Goal: Check status: Check status

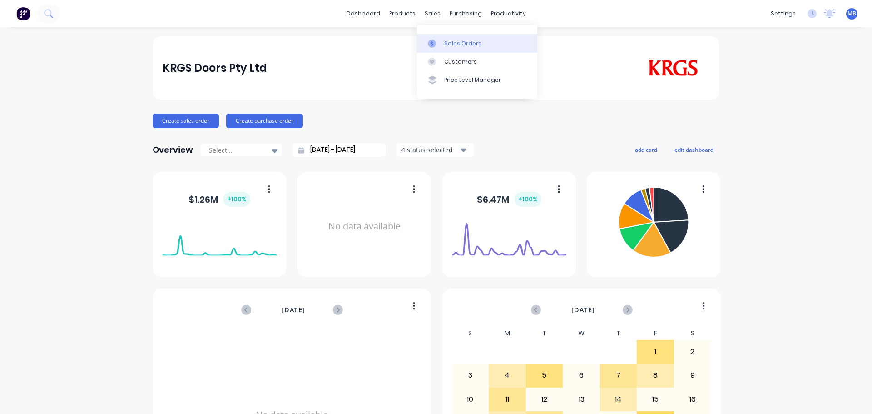
click at [457, 43] on div "Sales Orders" at bounding box center [462, 43] width 37 height 8
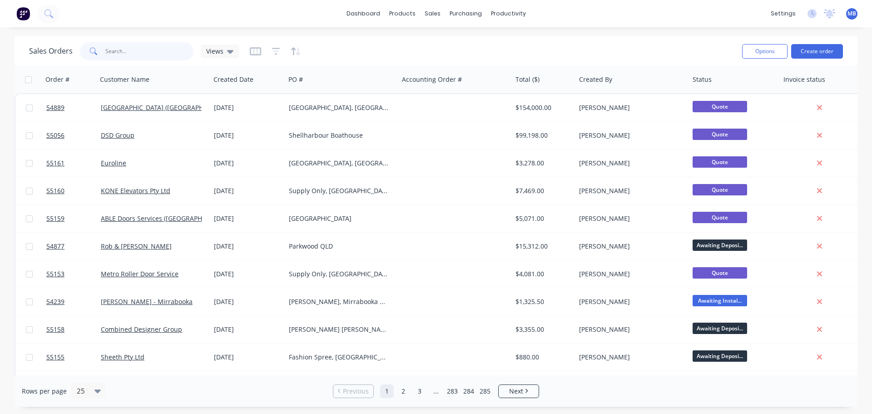
click at [112, 50] on input "text" at bounding box center [149, 51] width 89 height 18
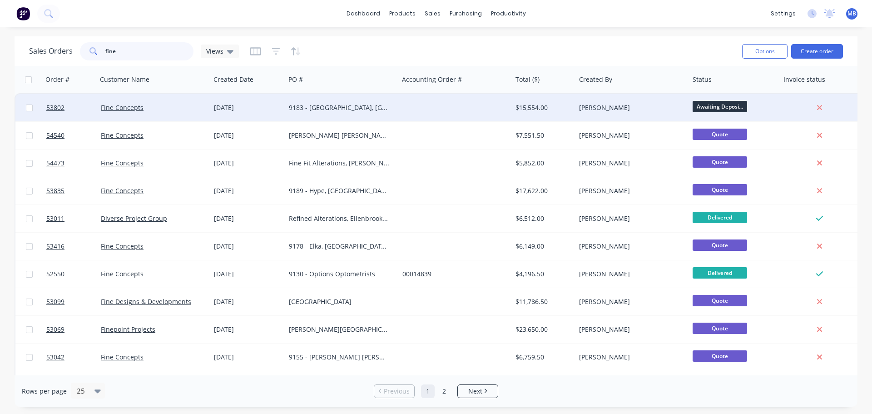
type input "fine"
click at [374, 108] on div "9183 - [GEOGRAPHIC_DATA], [GEOGRAPHIC_DATA]" at bounding box center [339, 107] width 101 height 9
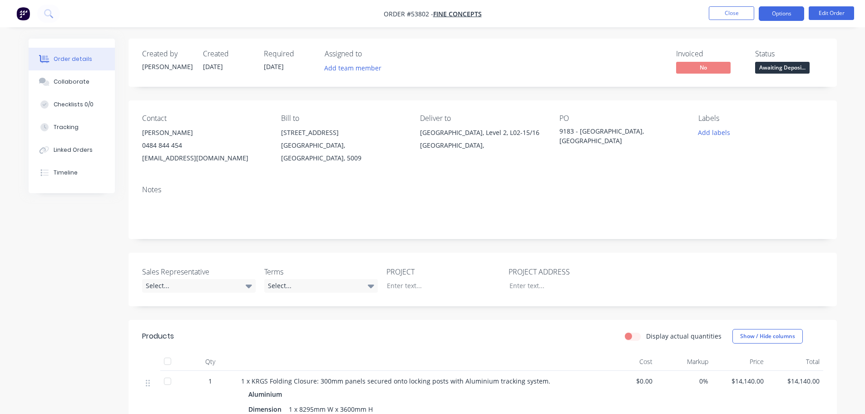
click at [772, 12] on button "Options" at bounding box center [780, 13] width 45 height 15
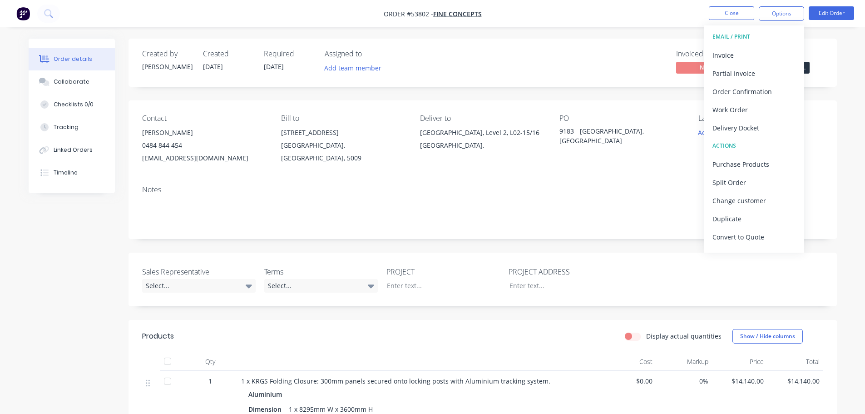
click at [823, 108] on div "Contact [PERSON_NAME] [PHONE_NUMBER] [EMAIL_ADDRESS][DOMAIN_NAME] Bill to [STRE…" at bounding box center [482, 139] width 708 height 78
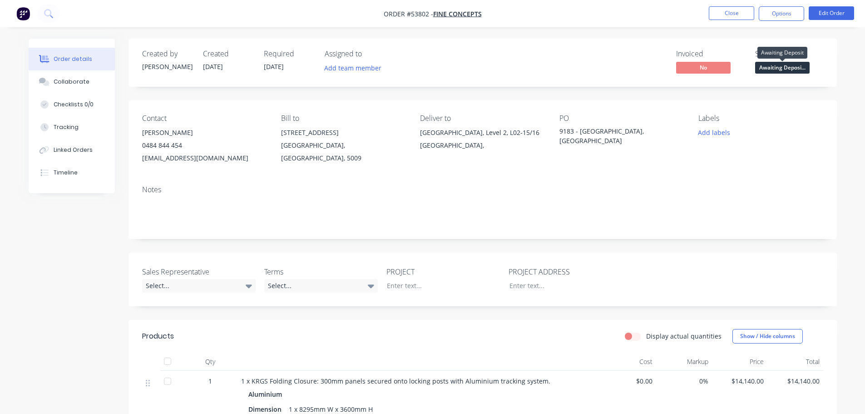
click at [780, 68] on span "Awaiting Deposi..." at bounding box center [782, 67] width 54 height 11
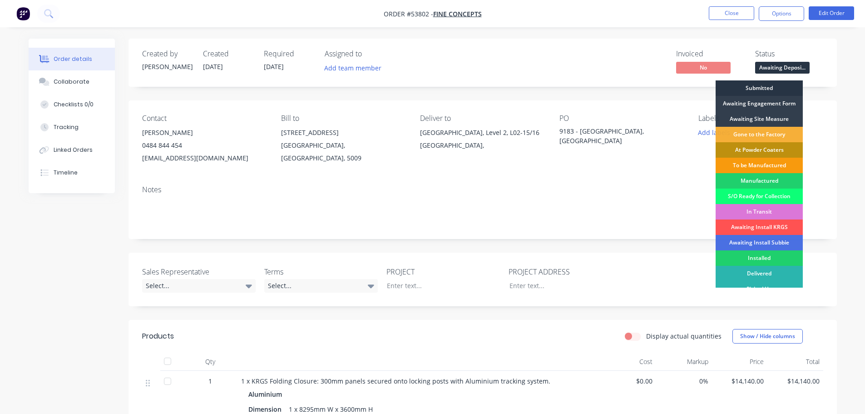
click at [753, 86] on div "Submitted" at bounding box center [758, 87] width 87 height 15
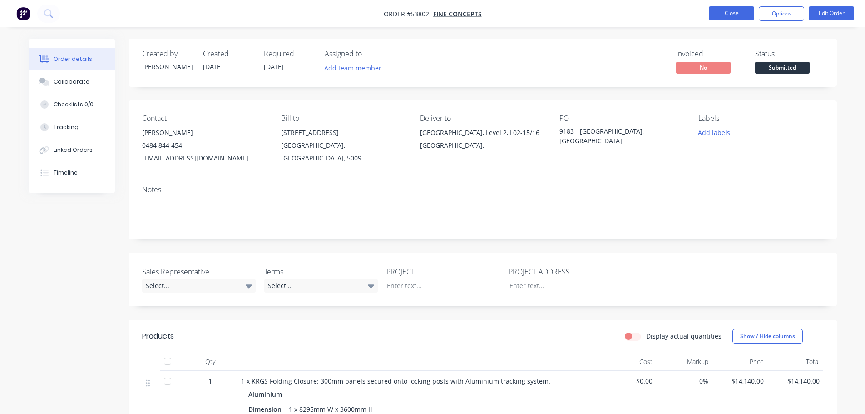
click at [724, 14] on button "Close" at bounding box center [731, 13] width 45 height 14
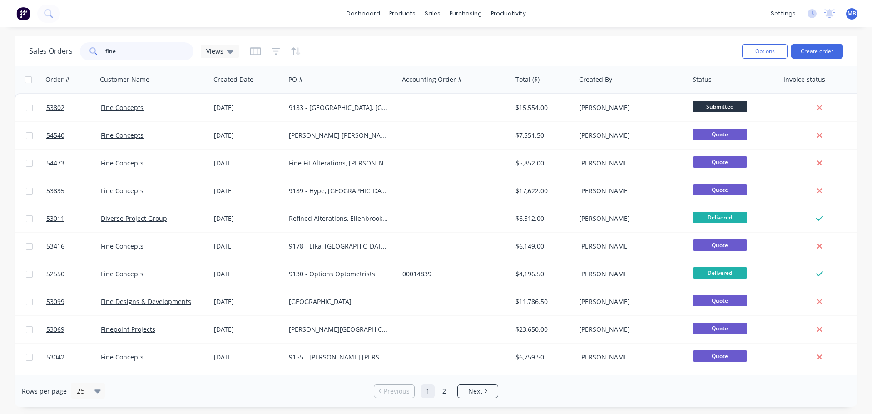
drag, startPoint x: 132, startPoint y: 54, endPoint x: 31, endPoint y: 39, distance: 101.7
click at [38, 41] on div "Sales Orders fine Views" at bounding box center [381, 51] width 705 height 22
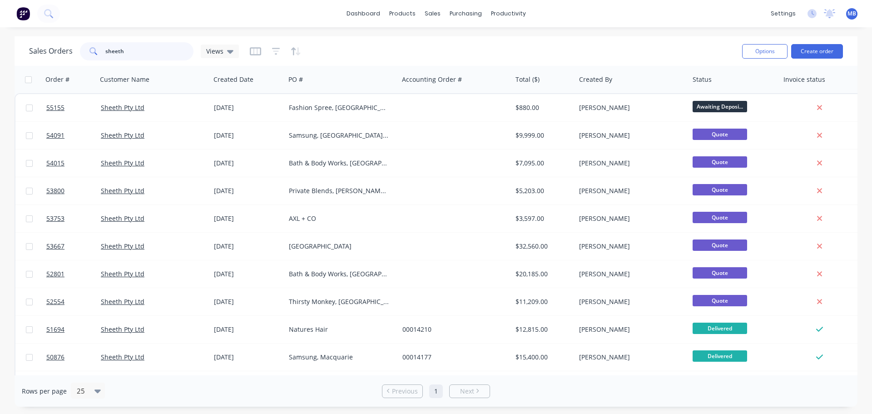
drag, startPoint x: 137, startPoint y: 54, endPoint x: 72, endPoint y: 48, distance: 65.2
click at [72, 48] on div "Sales Orders sheeth Views" at bounding box center [134, 51] width 210 height 18
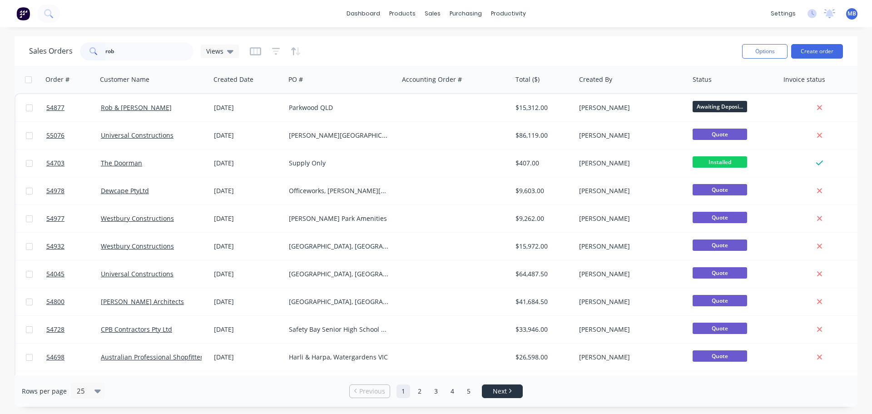
click at [506, 392] on span "Next" at bounding box center [500, 390] width 14 height 9
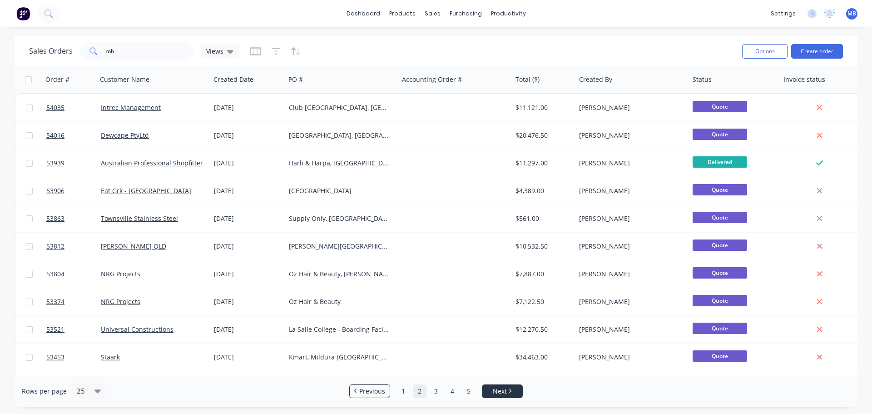
click at [506, 392] on span "Next" at bounding box center [500, 390] width 14 height 9
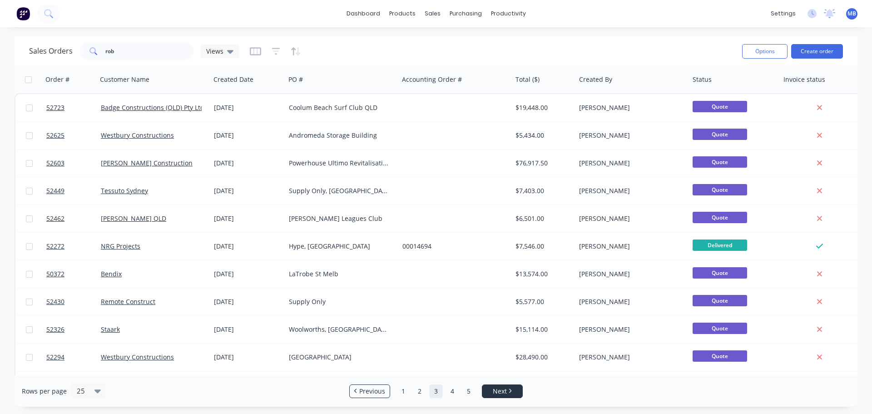
click at [506, 392] on span "Next" at bounding box center [500, 390] width 14 height 9
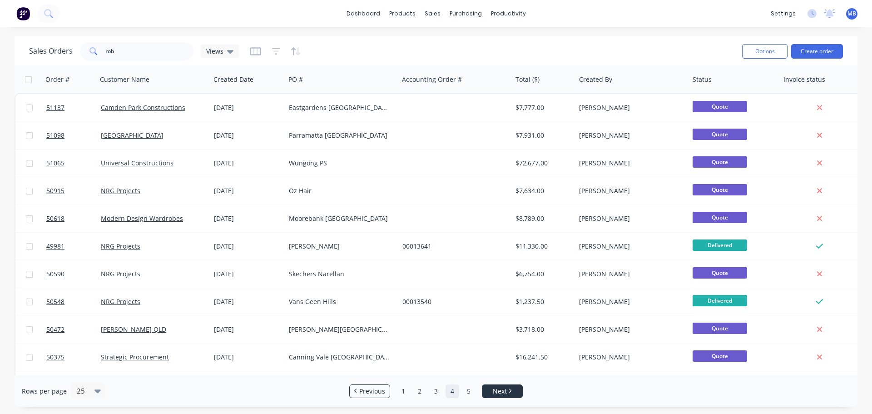
click at [506, 392] on span "Next" at bounding box center [500, 390] width 14 height 9
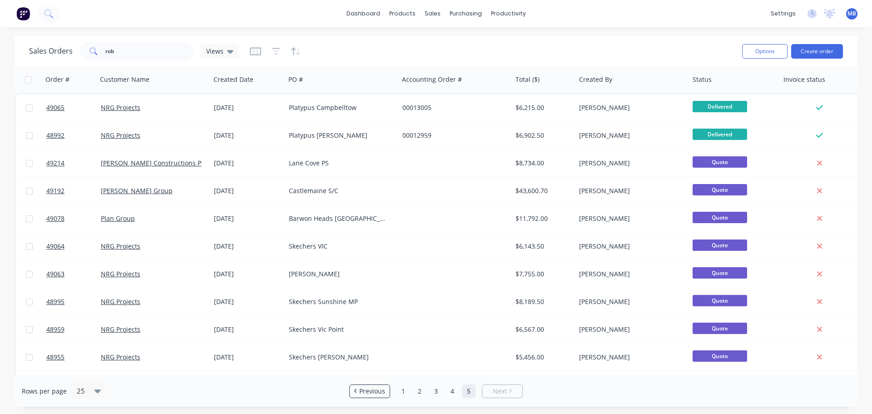
click at [502, 391] on span "Next" at bounding box center [500, 390] width 14 height 9
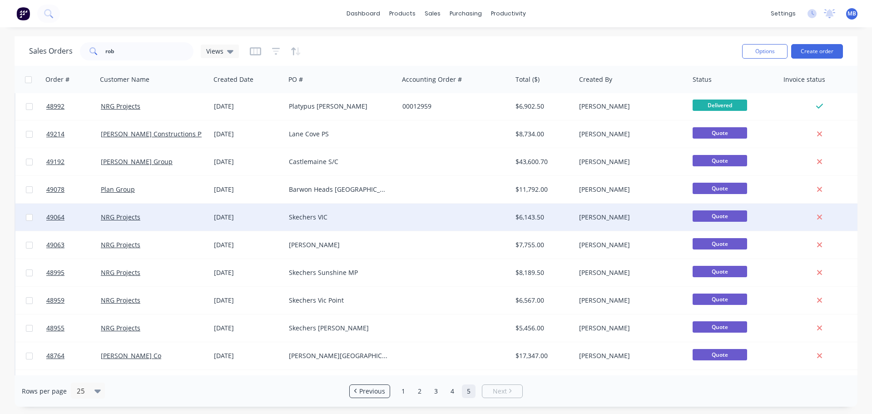
scroll to position [45, 0]
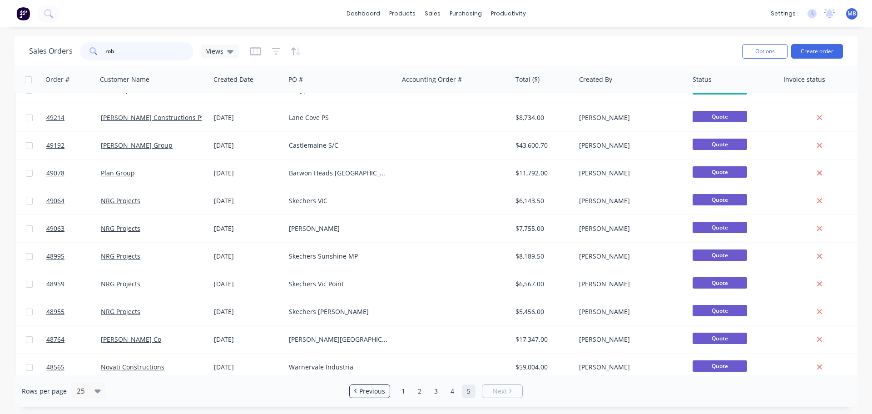
click at [113, 54] on input "rob" at bounding box center [149, 51] width 89 height 18
type input "r"
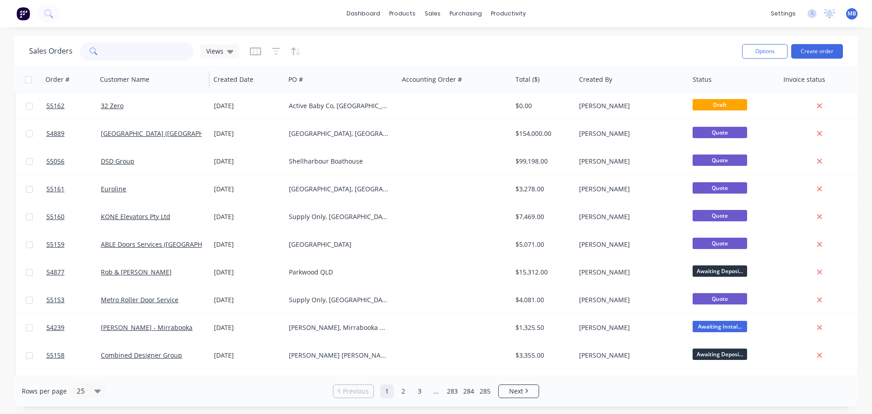
scroll to position [0, 0]
